Goal: Transaction & Acquisition: Download file/media

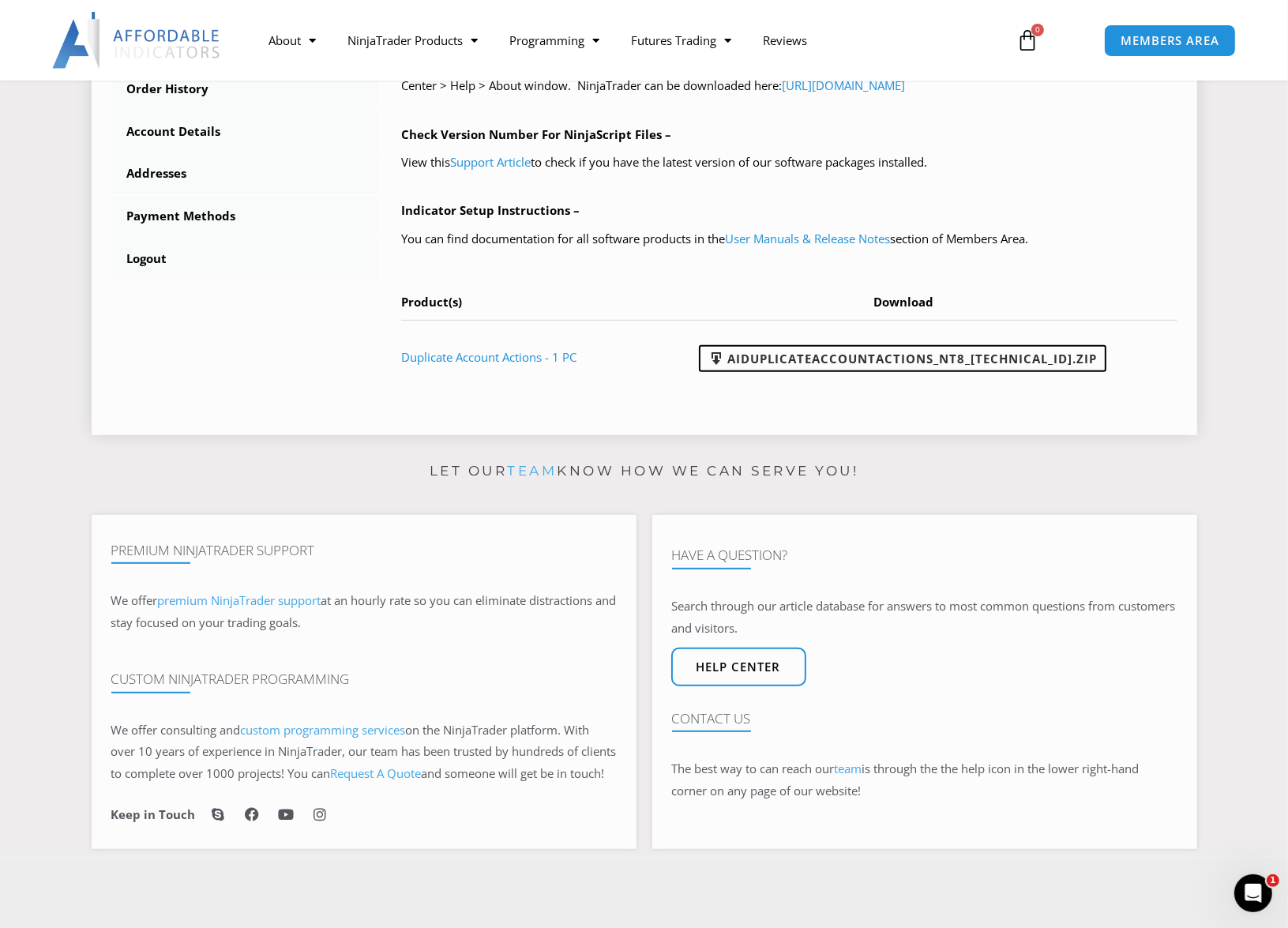
scroll to position [632, 0]
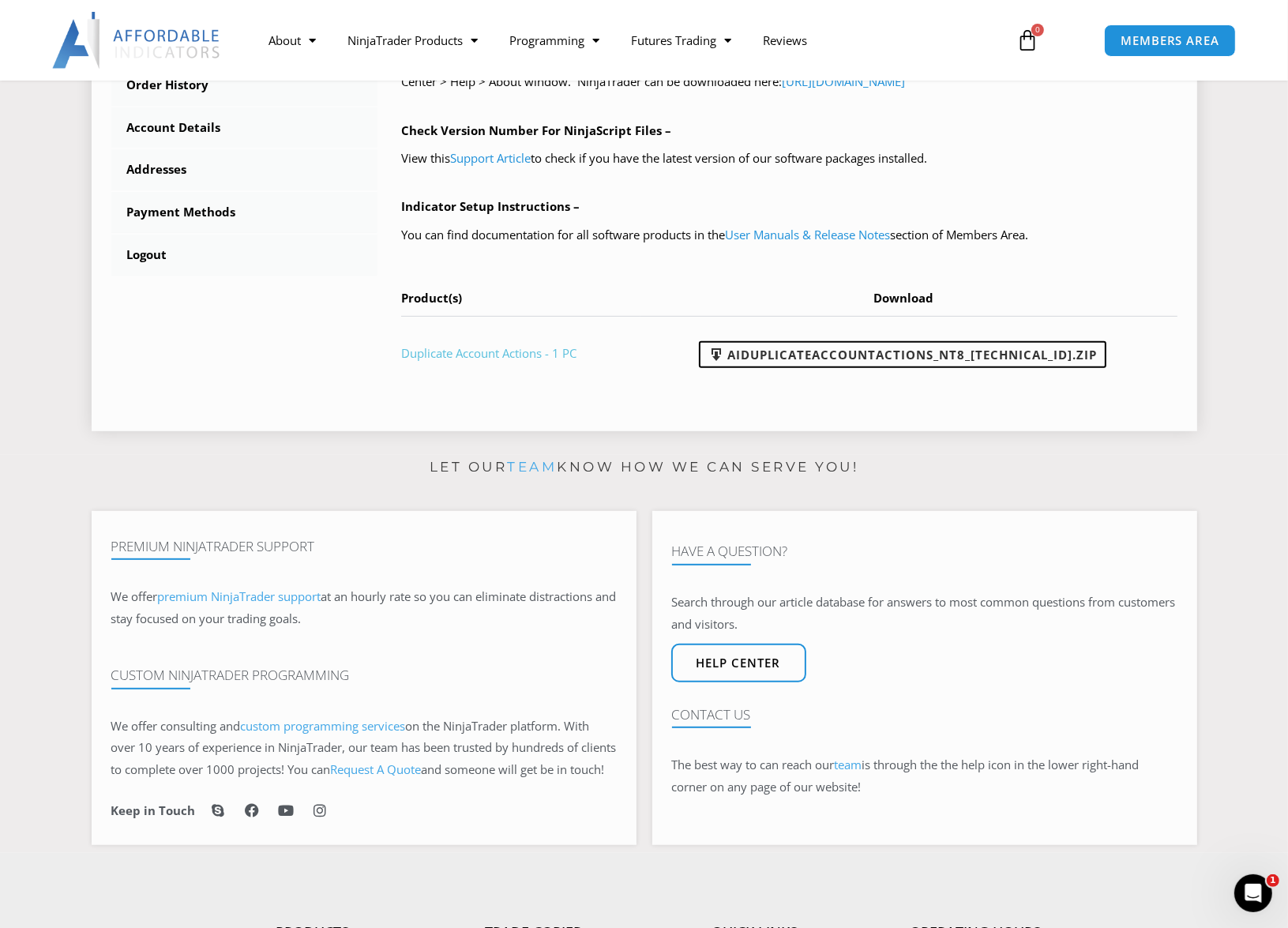
click at [517, 352] on link "Duplicate Account Actions - 1 PC" at bounding box center [488, 353] width 175 height 16
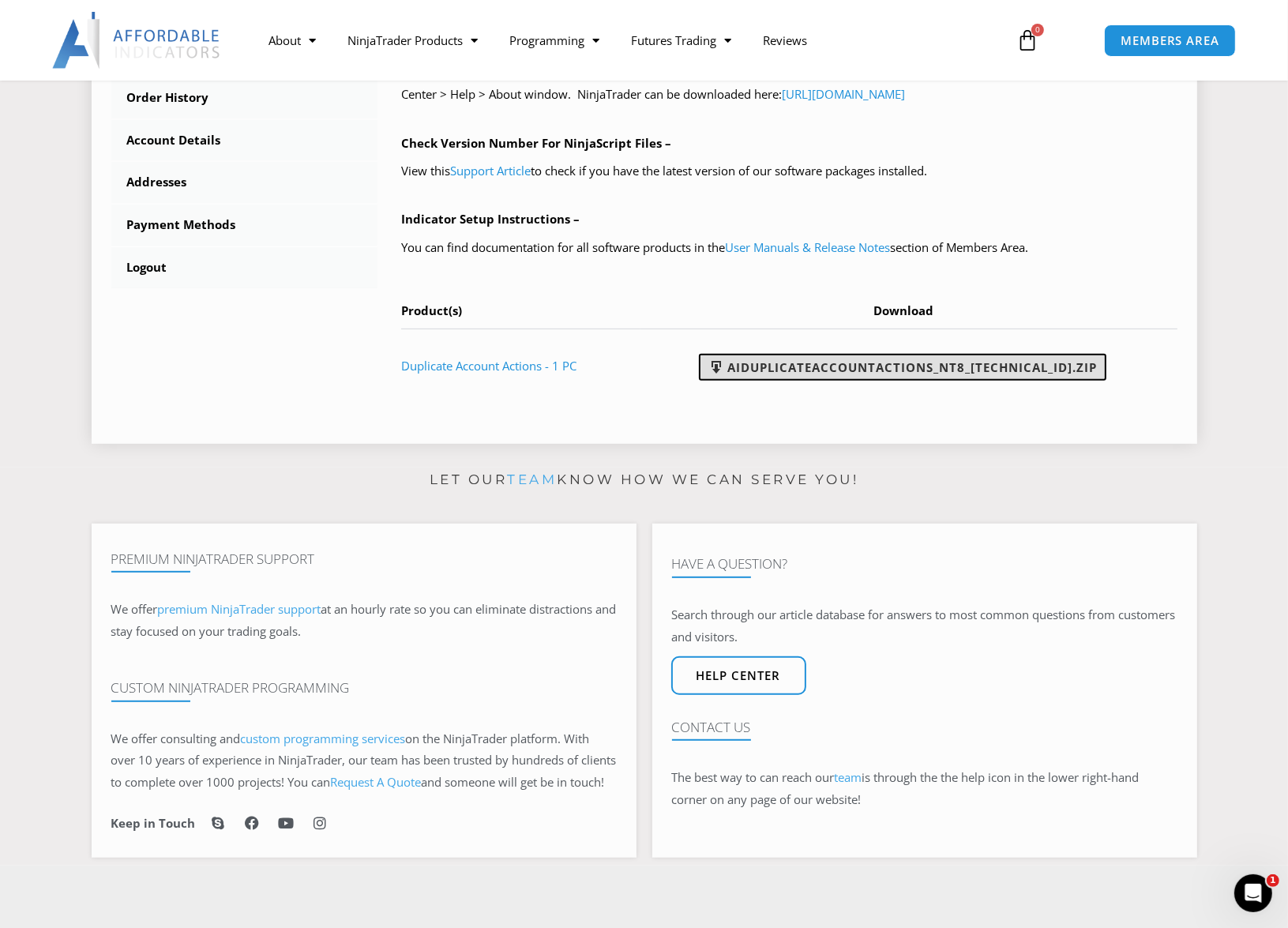
click at [926, 370] on link "AIDuplicateAccountActions_NT8_[TECHNICAL_ID].zip" at bounding box center [902, 367] width 407 height 27
